Goal: Task Accomplishment & Management: Use online tool/utility

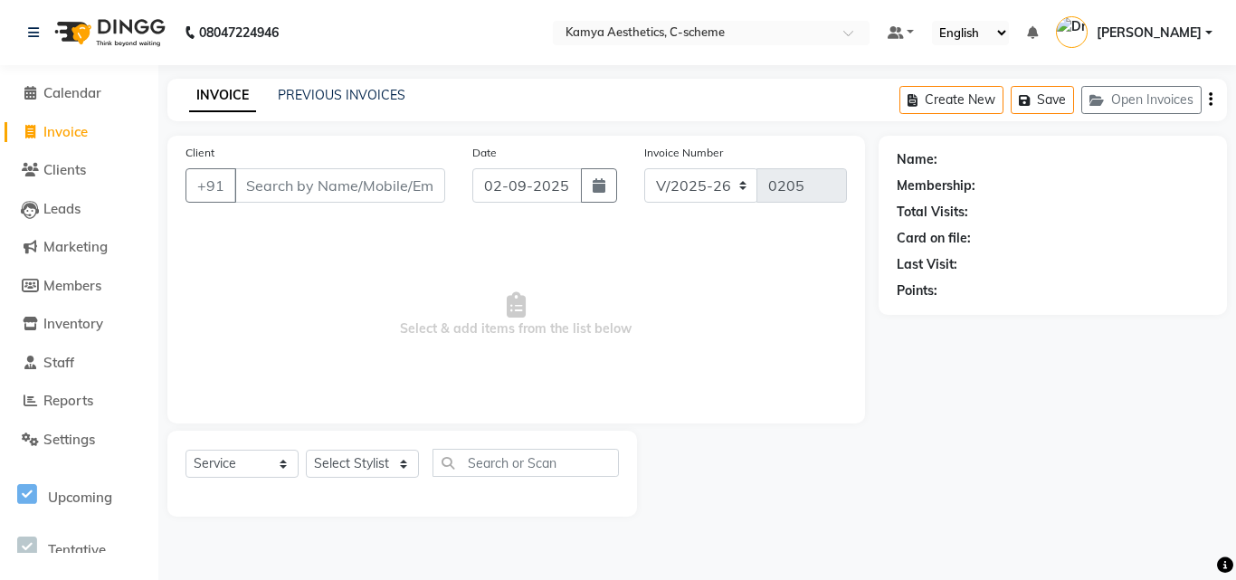
select select "5322"
select select "service"
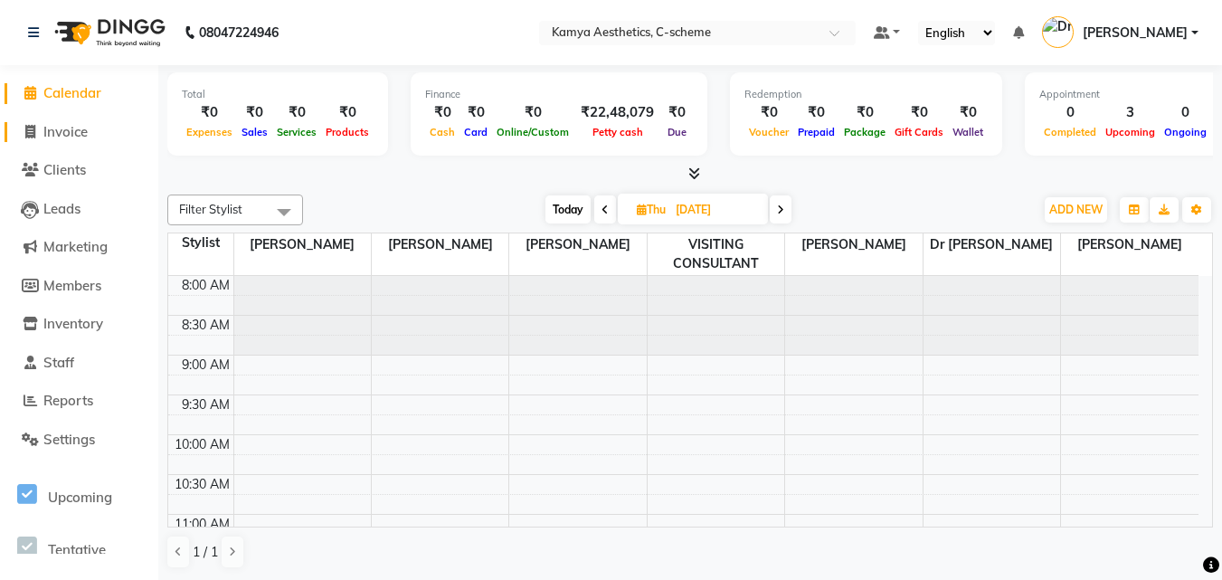
click at [74, 125] on span "Invoice" at bounding box center [65, 131] width 44 height 17
select select "service"
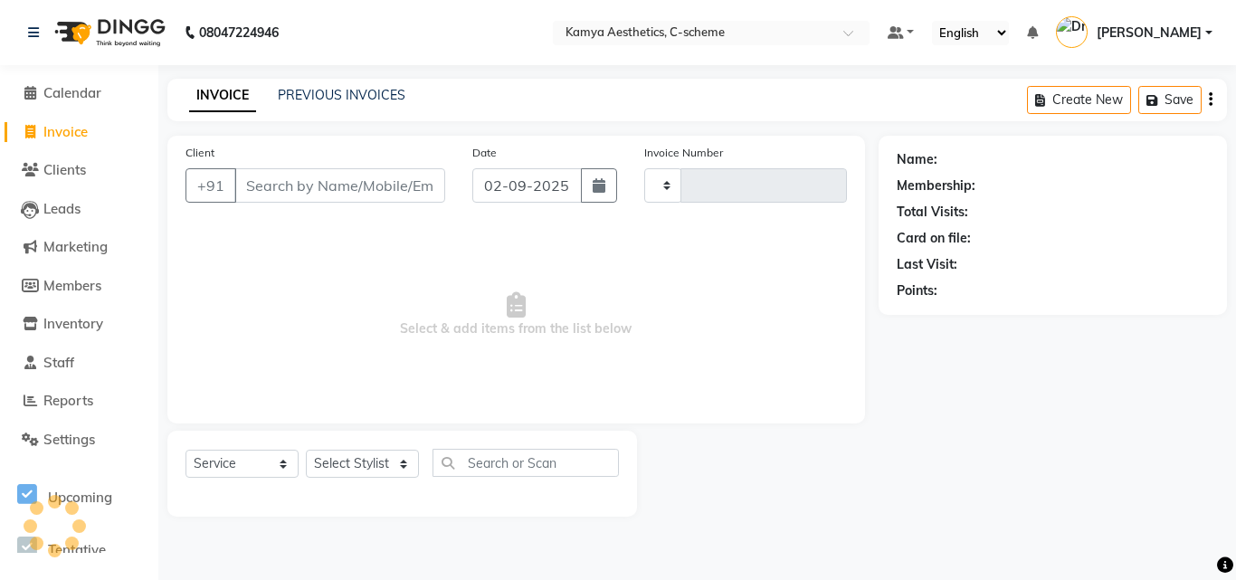
type input "0205"
select select "5322"
